Goal: Task Accomplishment & Management: Manage account settings

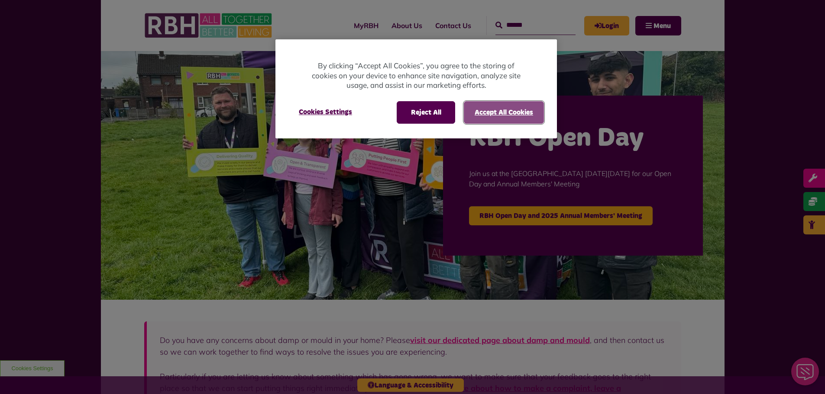
click at [494, 115] on button "Accept All Cookies" at bounding box center [504, 112] width 80 height 23
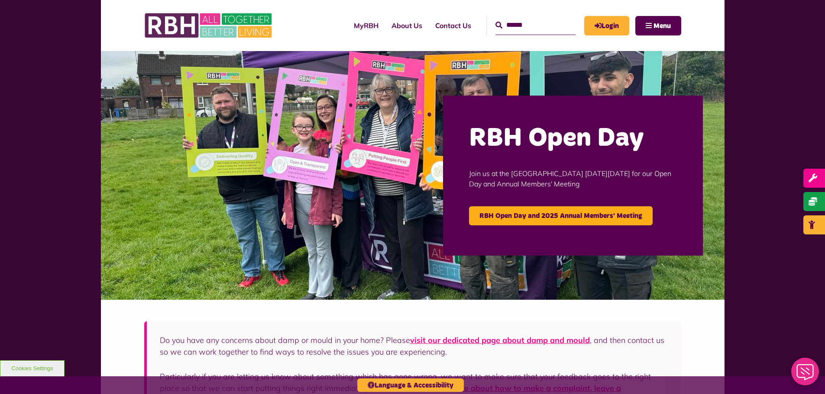
click at [582, 74] on img at bounding box center [413, 175] width 624 height 249
click at [601, 29] on link "Login" at bounding box center [606, 25] width 45 height 19
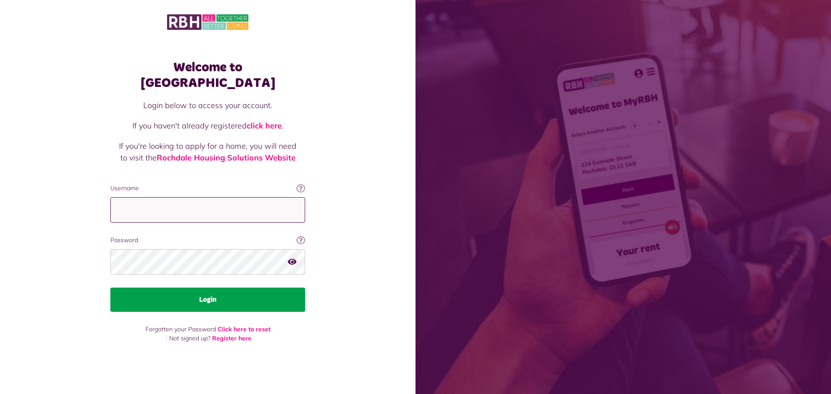
type input "**********"
click at [242, 293] on button "Login" at bounding box center [207, 300] width 195 height 24
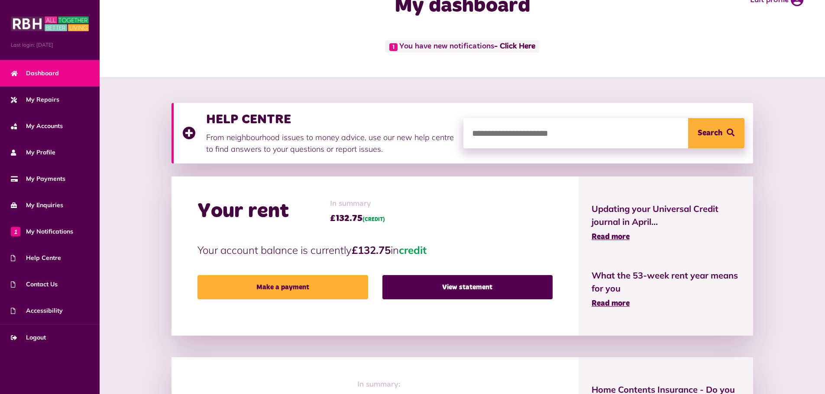
scroll to position [43, 0]
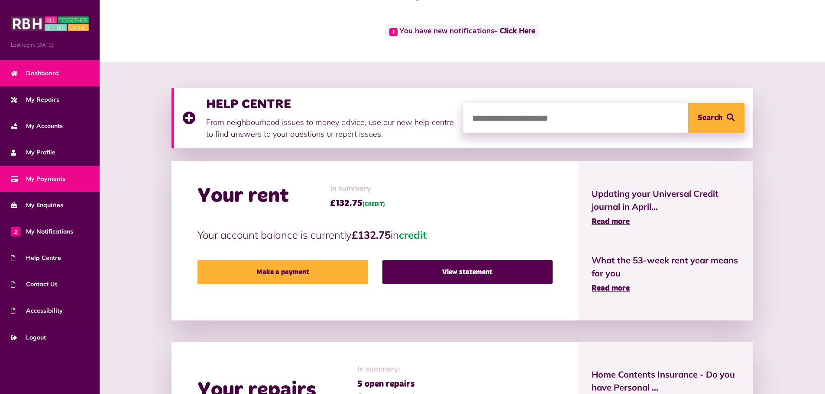
click at [57, 182] on span "My Payments" at bounding box center [38, 179] width 55 height 9
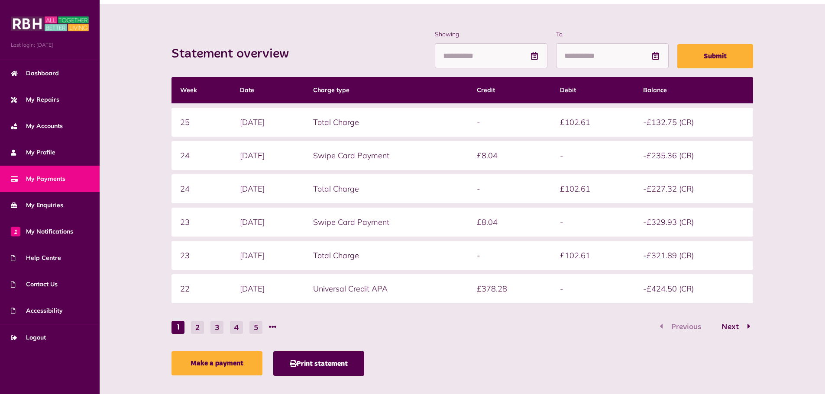
scroll to position [111, 0]
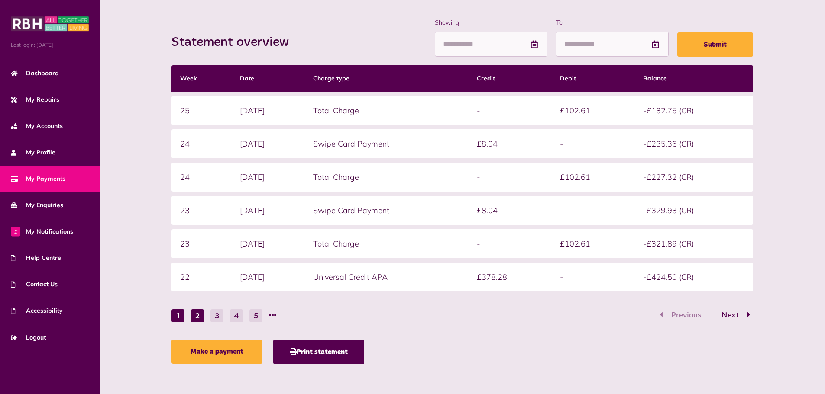
click at [199, 319] on button "2" at bounding box center [197, 316] width 13 height 13
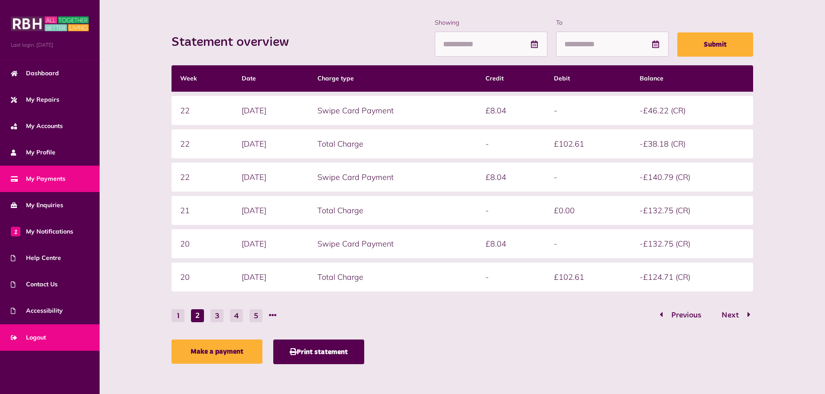
click at [48, 341] on link "Logout" at bounding box center [50, 338] width 100 height 26
